Goal: Information Seeking & Learning: Compare options

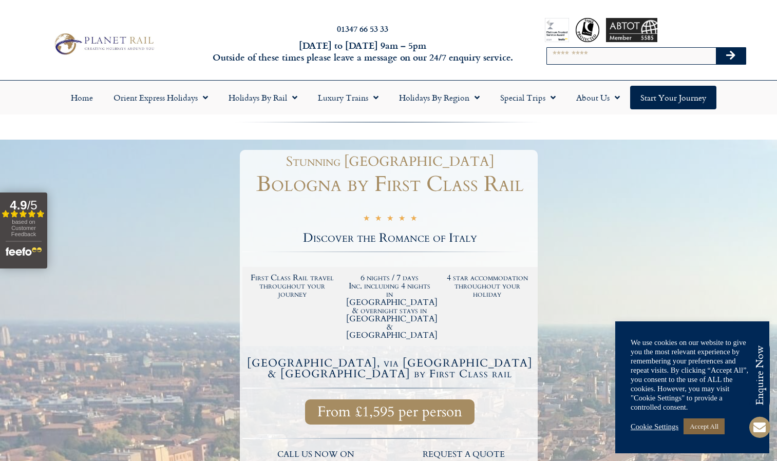
click at [715, 427] on link "Accept All" at bounding box center [703, 426] width 41 height 16
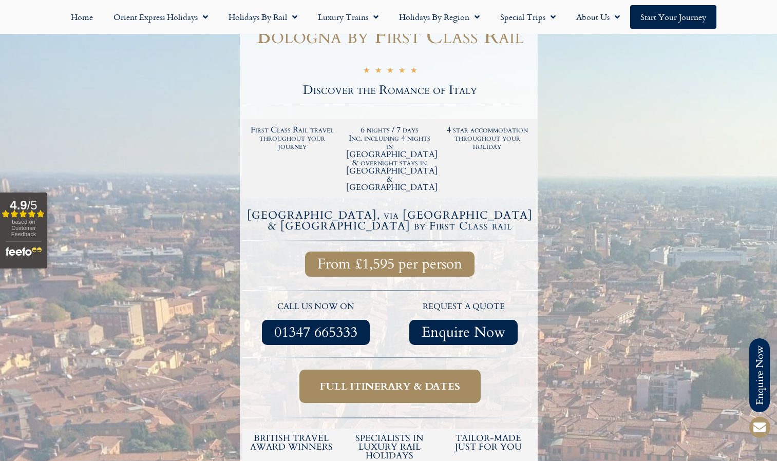
scroll to position [205, 0]
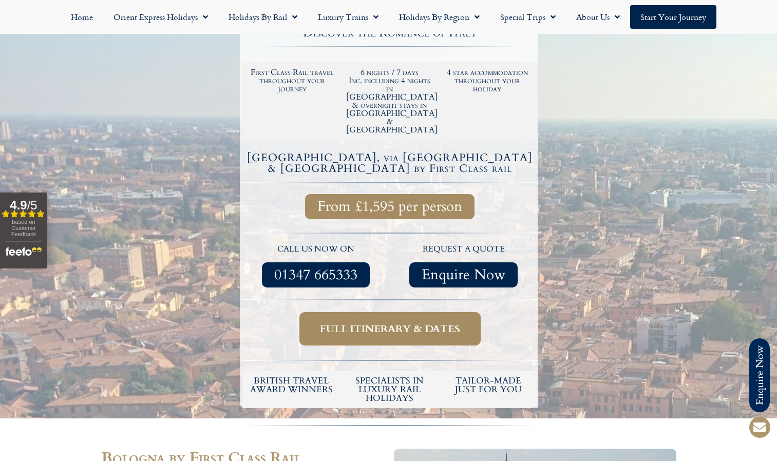
click at [376, 322] on span "Full itinerary & dates" at bounding box center [390, 328] width 140 height 13
click at [377, 322] on span "Full itinerary & dates" at bounding box center [390, 328] width 140 height 13
click at [399, 322] on span "Full itinerary & dates" at bounding box center [390, 328] width 140 height 13
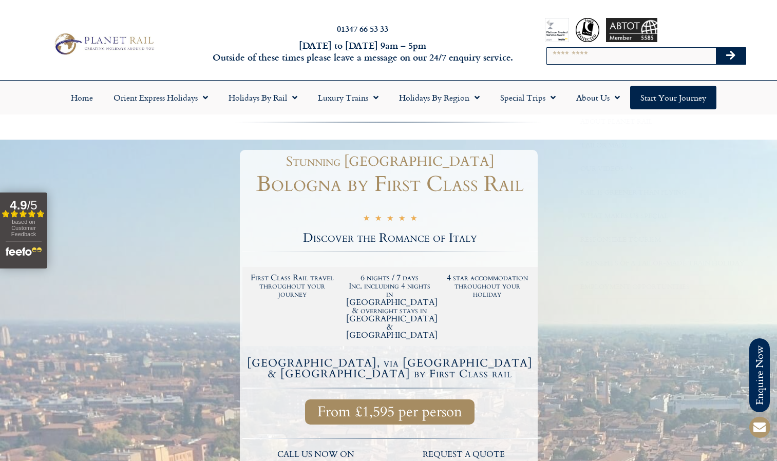
click at [460, 17] on div "01347 66 53 33 Monday to Friday 9am – 5pm Outside of these times please leave a…" at bounding box center [388, 44] width 777 height 72
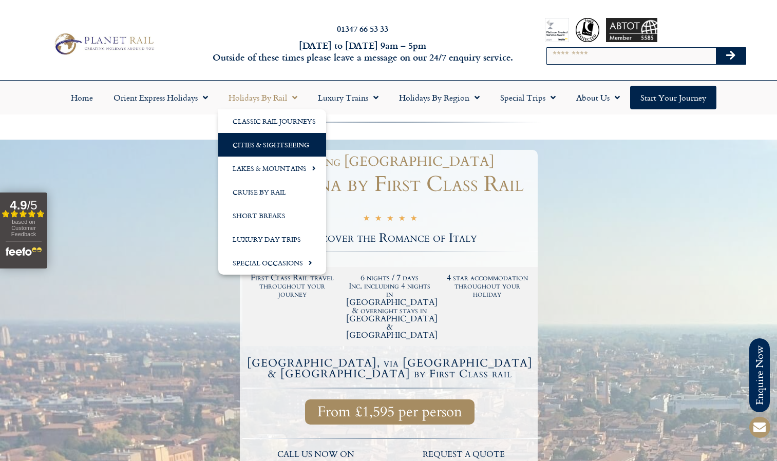
click at [271, 138] on link "Cities & Sightseeing" at bounding box center [272, 145] width 108 height 24
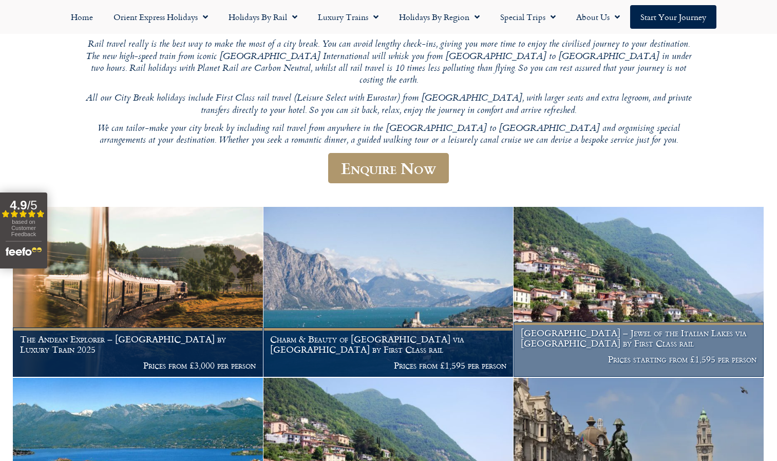
scroll to position [154, 0]
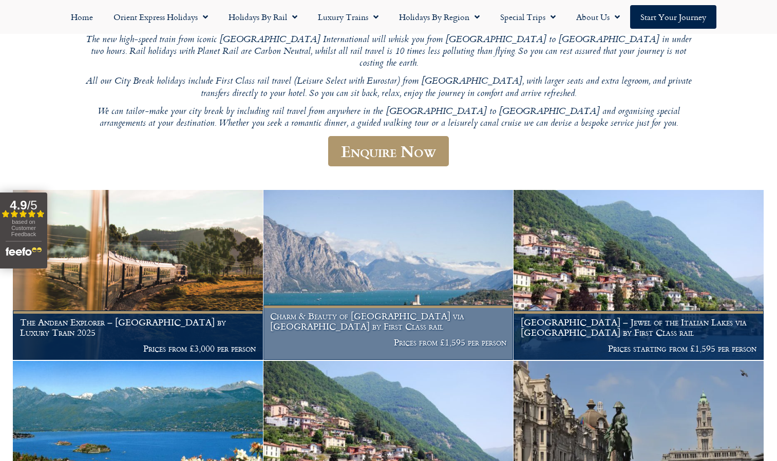
click at [405, 315] on h1 "Charm & Beauty of Lake Garda via Locarno by First Class rail" at bounding box center [388, 321] width 236 height 20
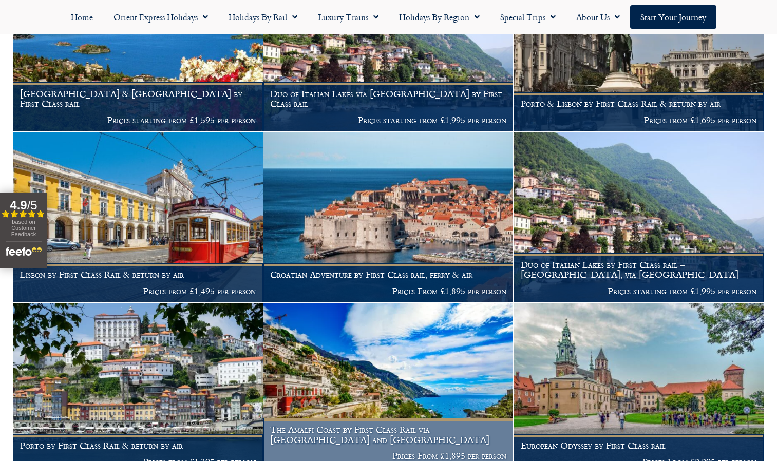
scroll to position [565, 0]
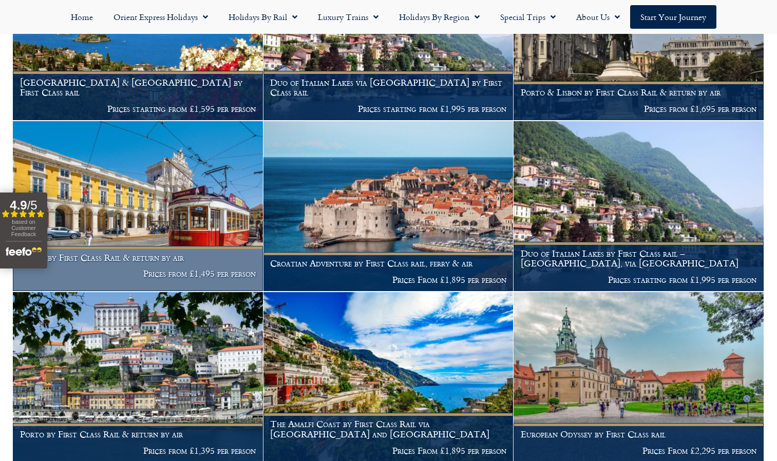
click at [145, 253] on h1 "Lisbon by First Class Rail & return by air" at bounding box center [138, 258] width 236 height 10
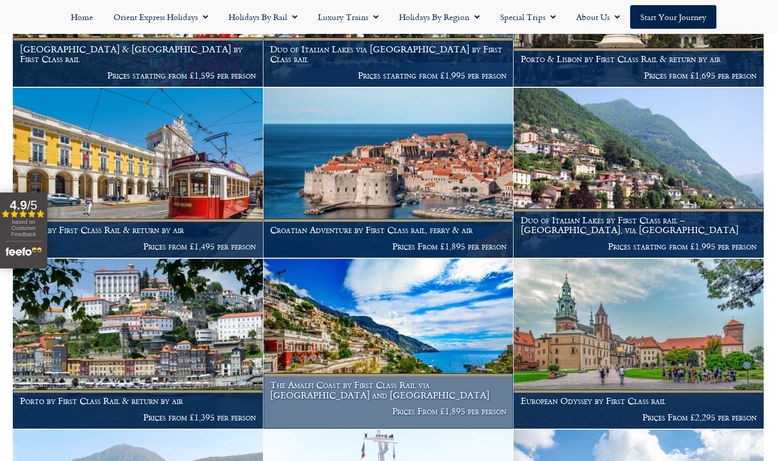
scroll to position [616, 0]
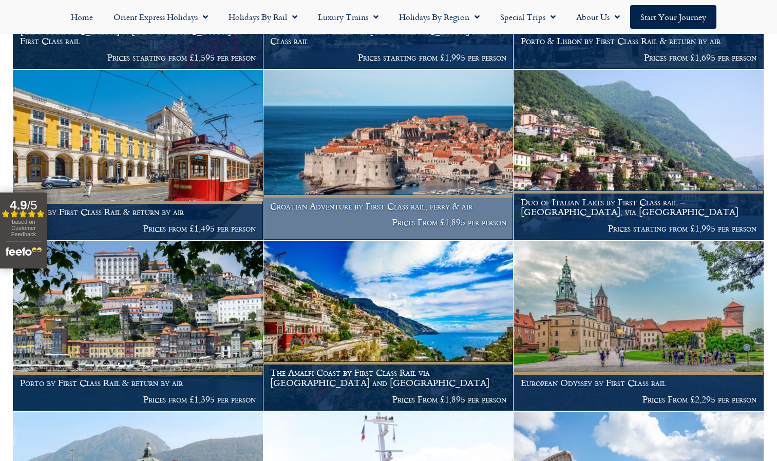
click at [410, 201] on h1 "Croatian Adventure by First Class rail, ferry & air" at bounding box center [388, 206] width 236 height 10
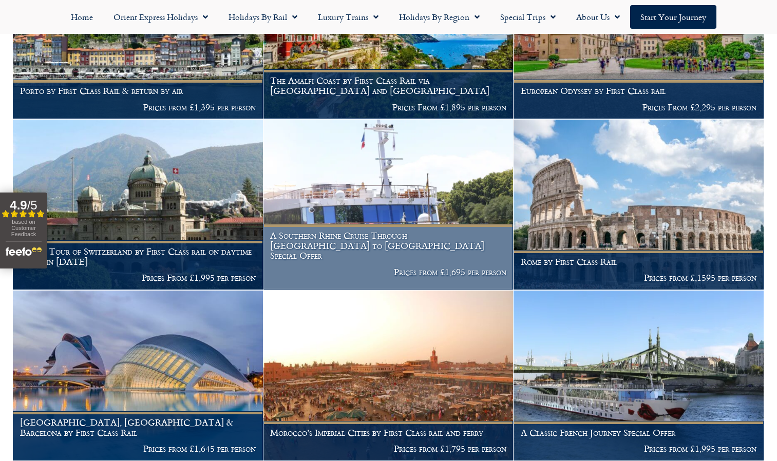
scroll to position [924, 0]
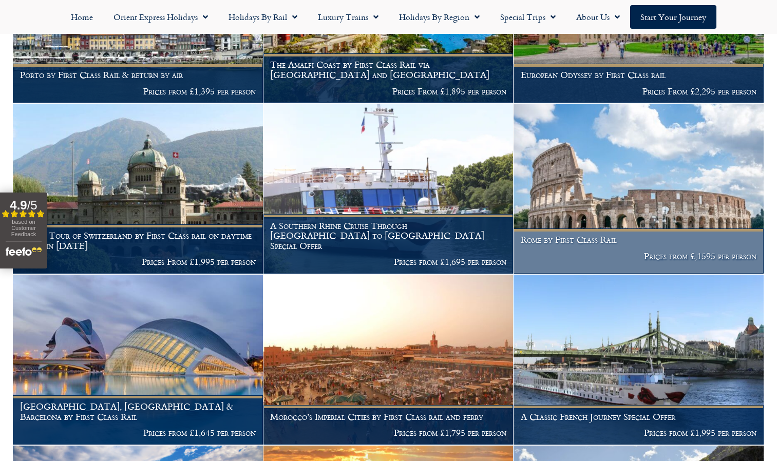
click at [587, 244] on figcaption "Rome by First Class Rail Prices from £,1595 per person" at bounding box center [638, 250] width 250 height 45
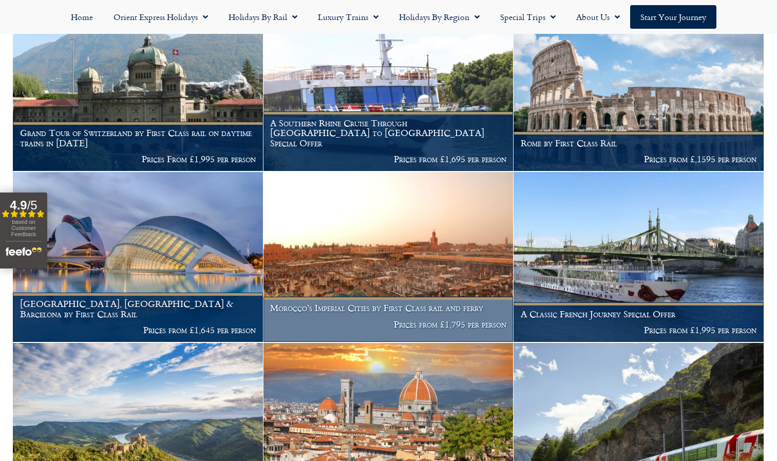
scroll to position [1078, 0]
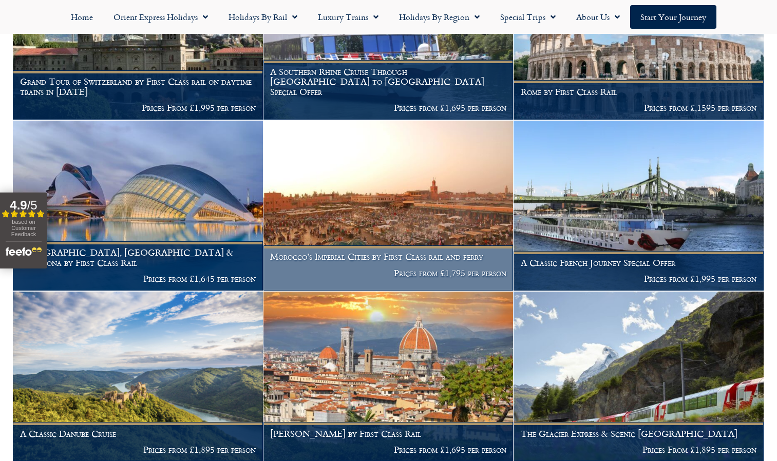
click at [361, 255] on h1 "Morocco’s Imperial Cities by First Class rail and ferry" at bounding box center [388, 257] width 236 height 10
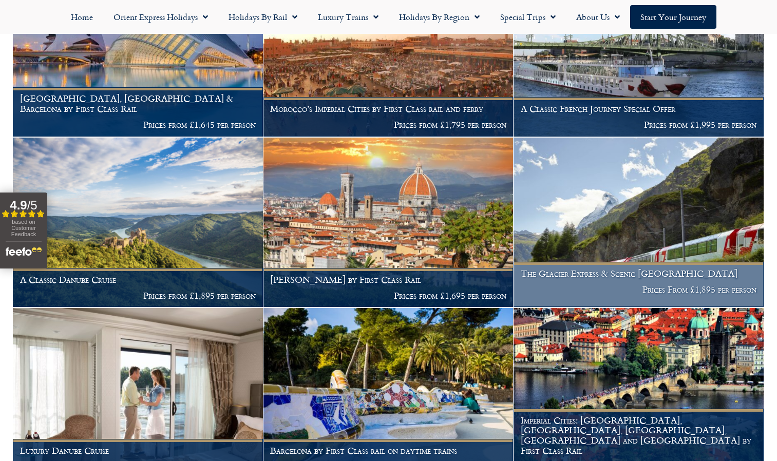
scroll to position [1284, 0]
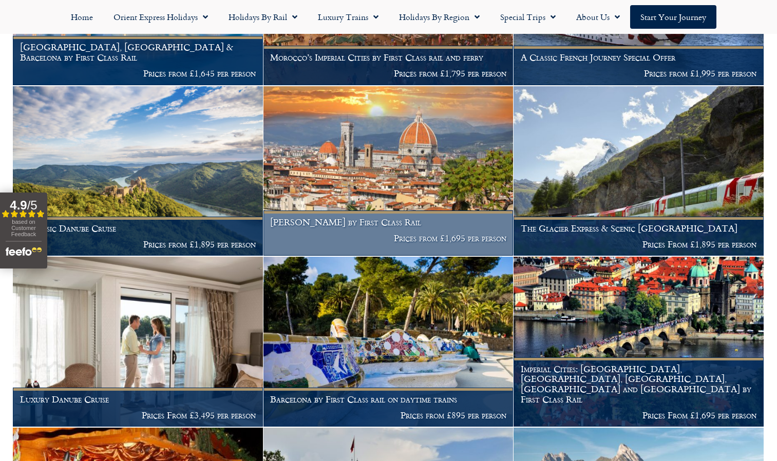
click at [435, 233] on p "Prices from £1,695 per person" at bounding box center [388, 238] width 236 height 10
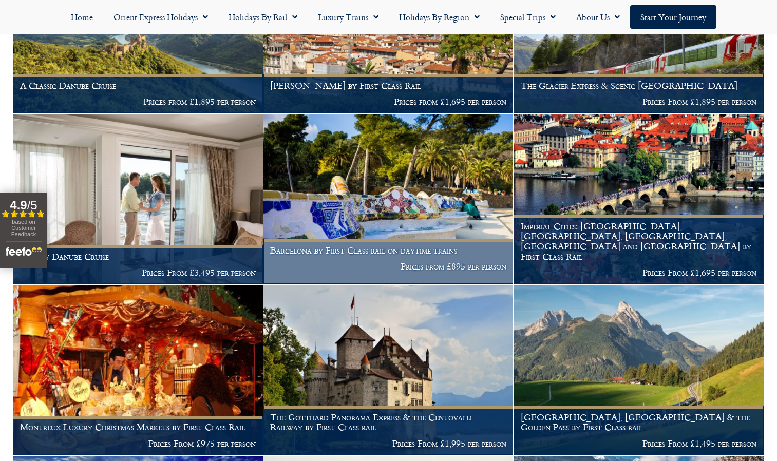
scroll to position [1438, 0]
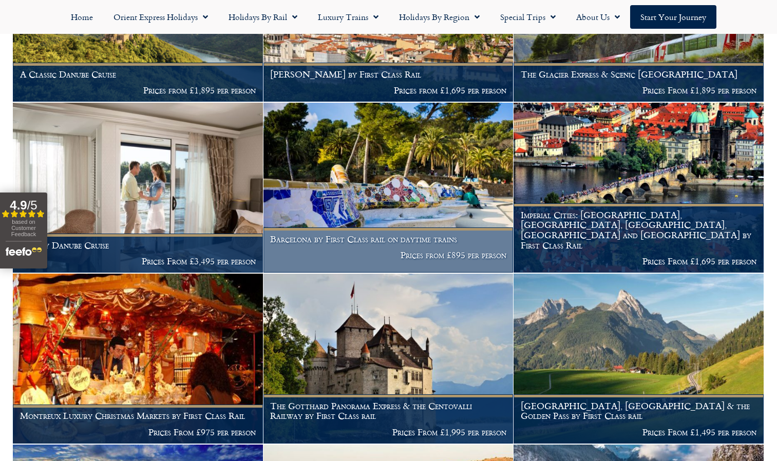
click at [365, 247] on figcaption "Barcelona by First Class rail on daytime trains Prices from £895 per person" at bounding box center [388, 249] width 250 height 45
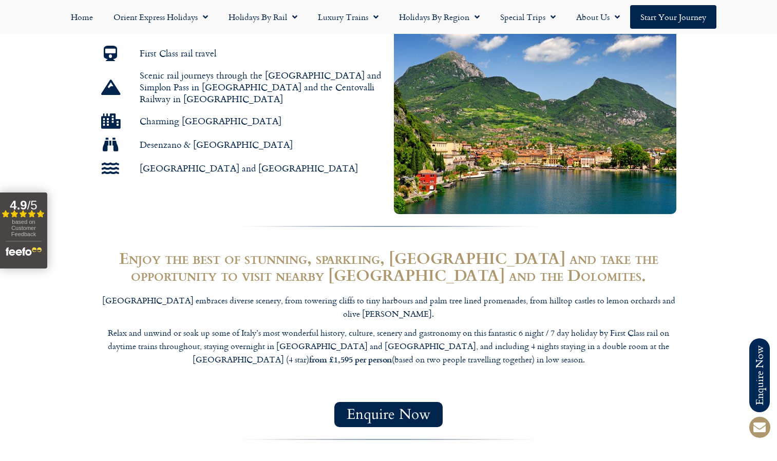
scroll to position [616, 0]
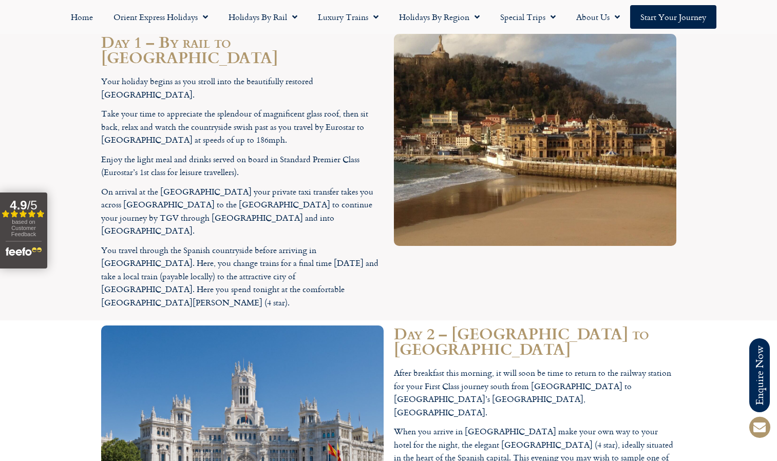
scroll to position [1078, 0]
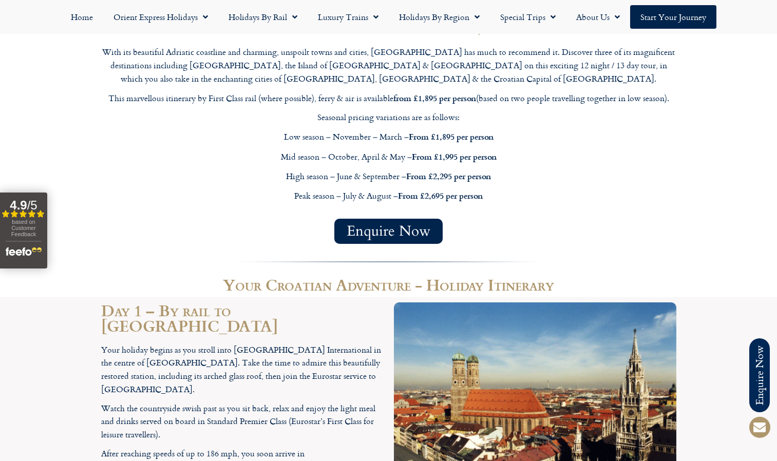
scroll to position [975, 0]
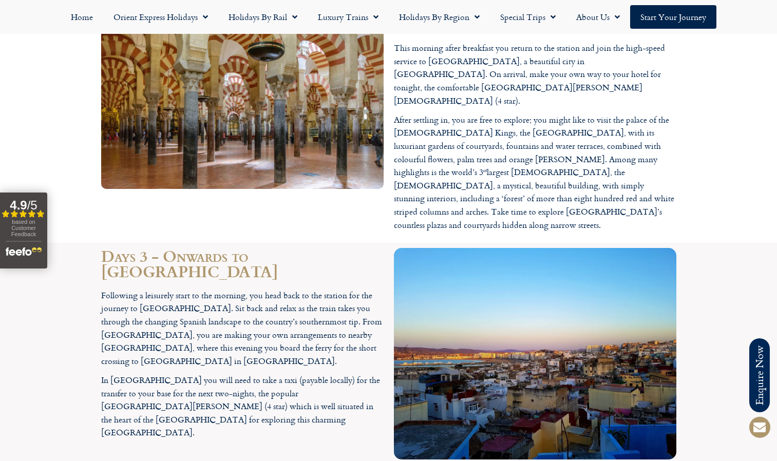
scroll to position [1386, 0]
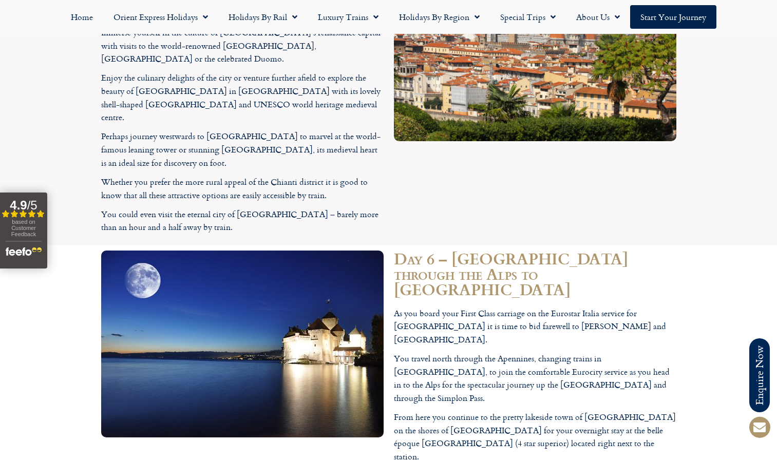
scroll to position [2002, 0]
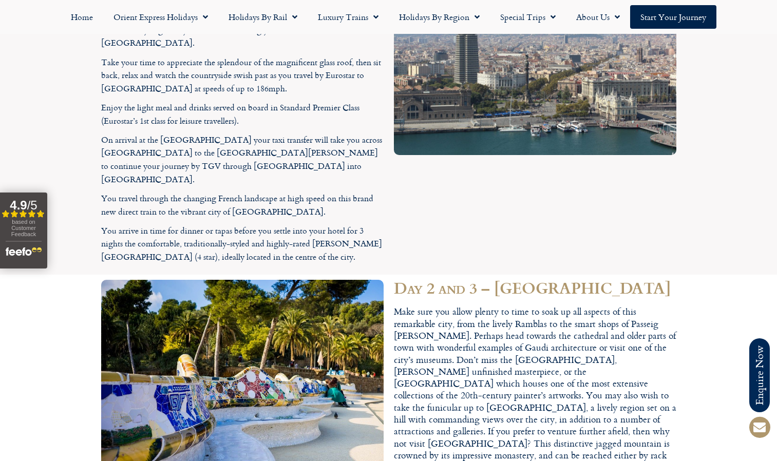
scroll to position [1386, 0]
